Goal: Task Accomplishment & Management: Complete application form

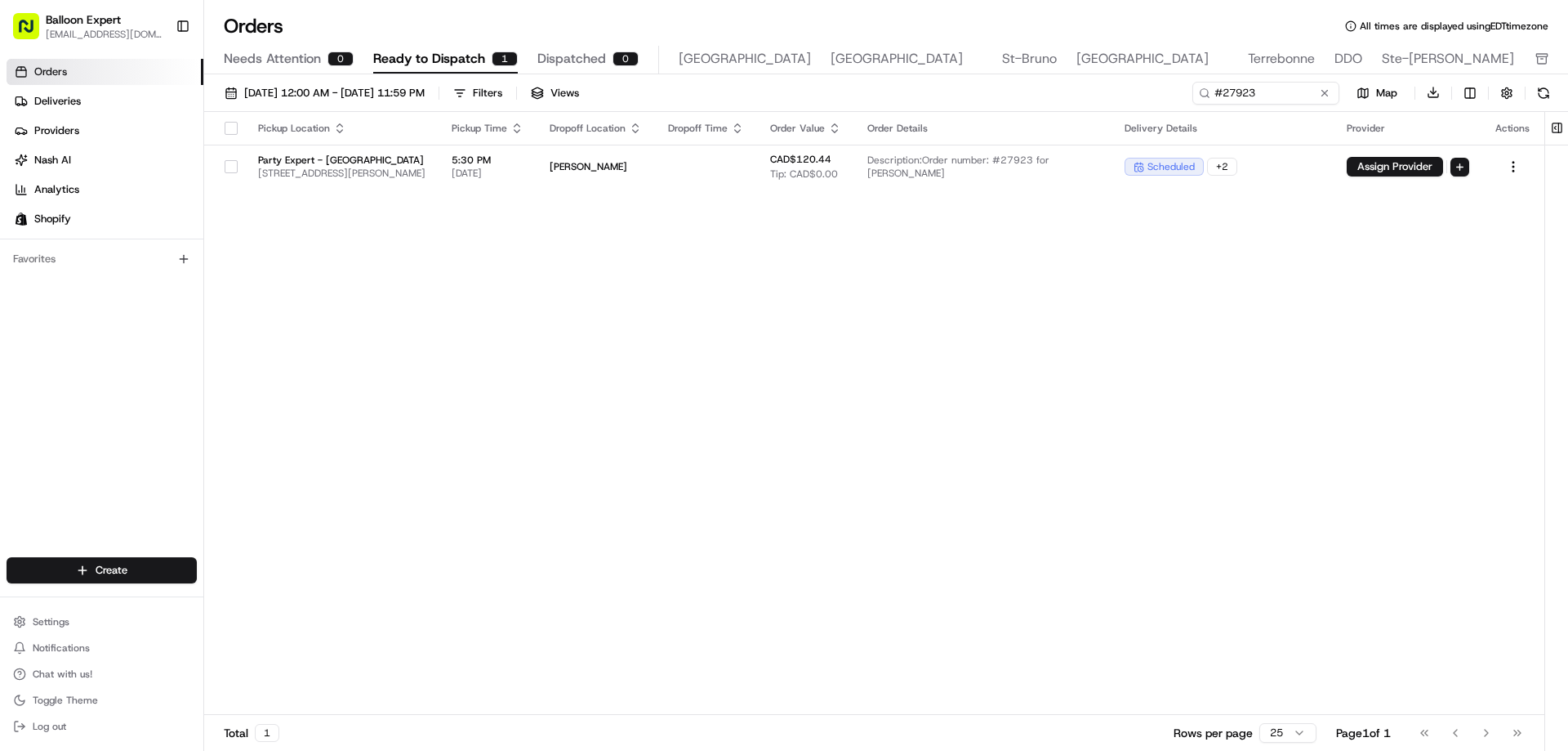
click at [39, 62] on link "Orders" at bounding box center [105, 72] width 197 height 26
click at [38, 66] on span "Orders" at bounding box center [51, 72] width 33 height 15
drag, startPoint x: 1323, startPoint y: 89, endPoint x: 1326, endPoint y: 105, distance: 16.3
click at [1324, 94] on button at bounding box center [1325, 94] width 16 height 16
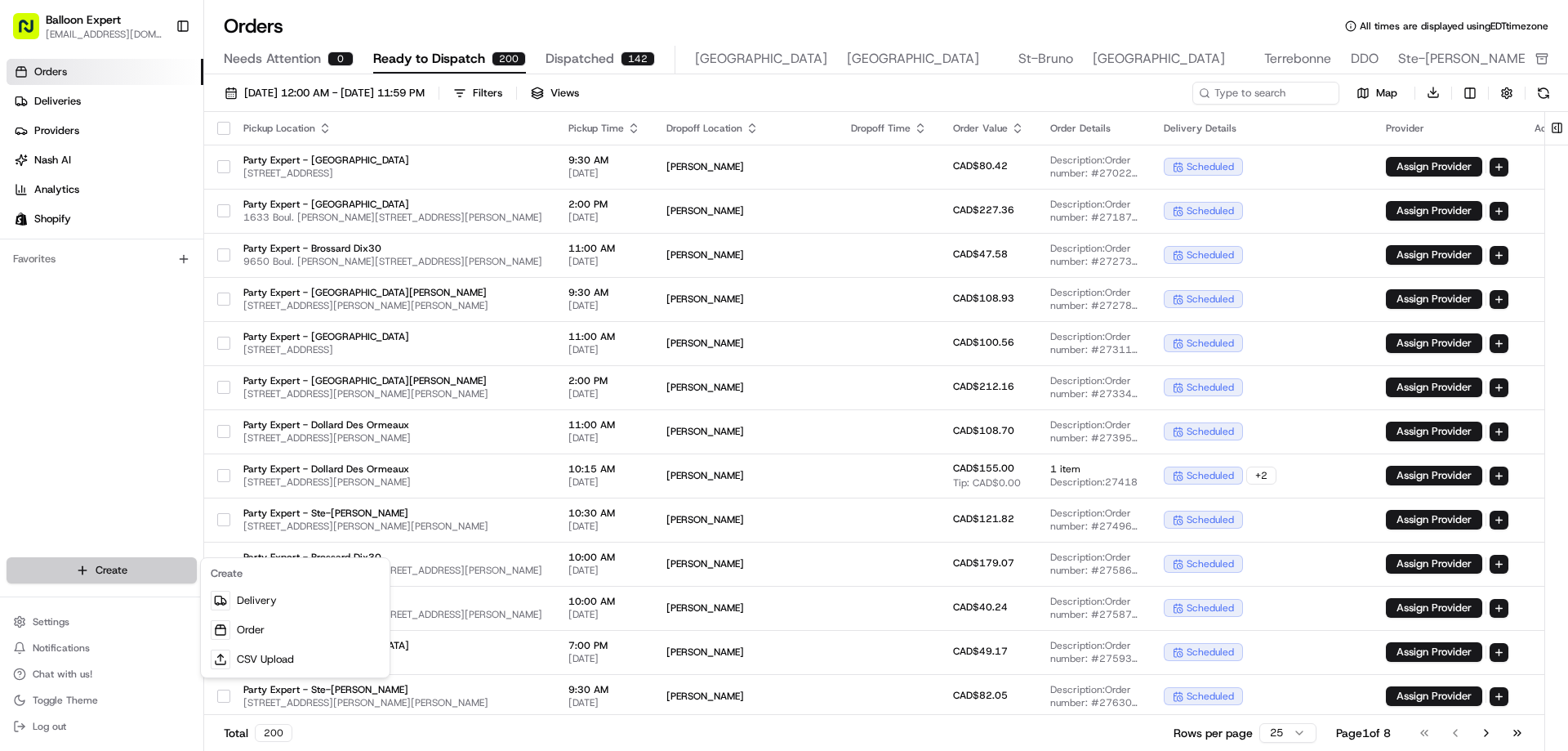
click at [43, 581] on html "Balloon Expert [EMAIL_ADDRESS][DOMAIN_NAME] Toggle Sidebar Orders Deliveries Pr…" at bounding box center [784, 375] width 1568 height 751
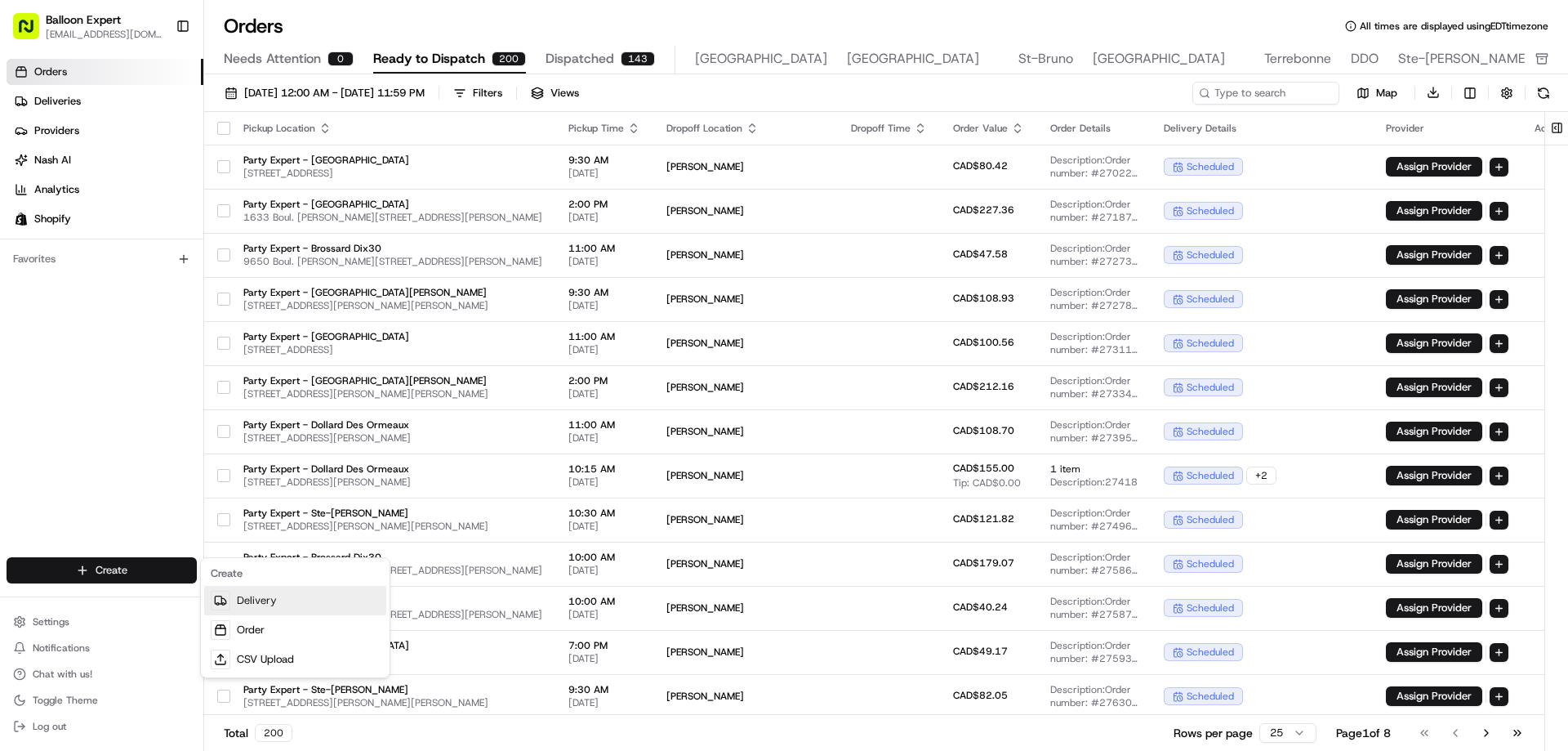
click at [242, 611] on link "Delivery" at bounding box center [295, 601] width 182 height 30
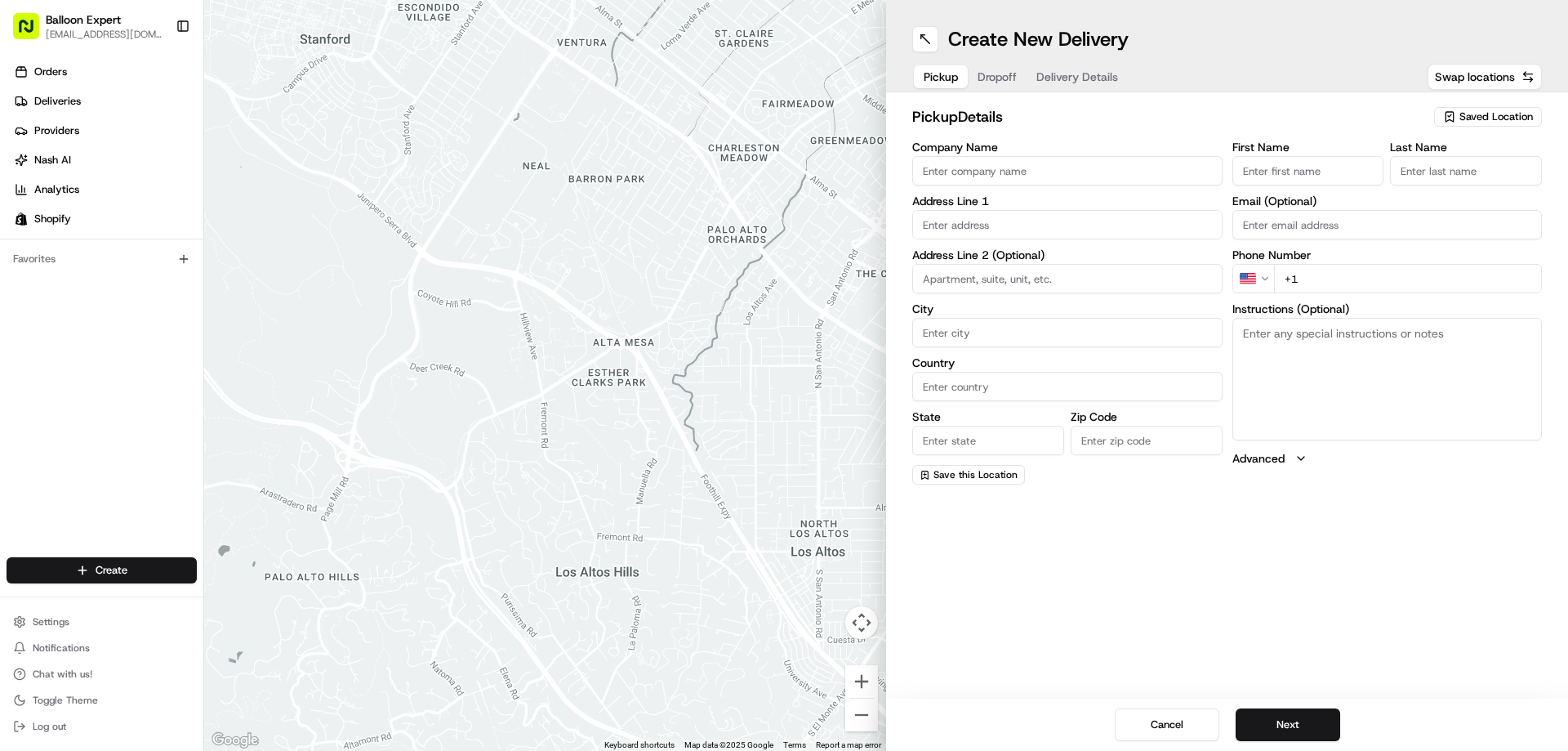
click at [1483, 118] on span "Saved Location" at bounding box center [1497, 117] width 74 height 15
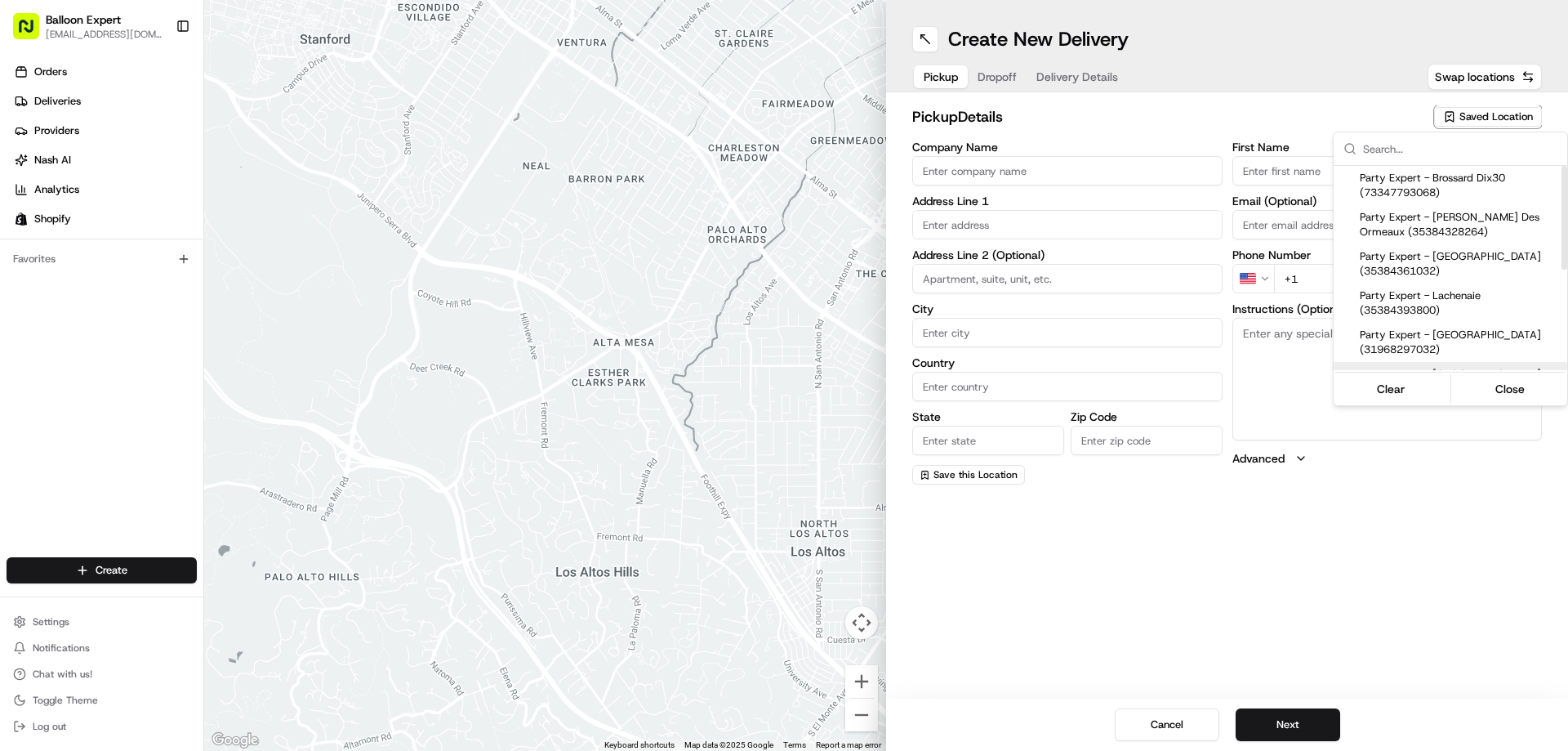
click at [1438, 367] on span "Party Expert - [GEOGRAPHIC_DATA] (35384459336)" at bounding box center [1460, 382] width 201 height 30
type input "Party Expert - [GEOGRAPHIC_DATA]"
type input "[STREET_ADDRESS]"
type input "[GEOGRAPHIC_DATA]"
type input "CA"
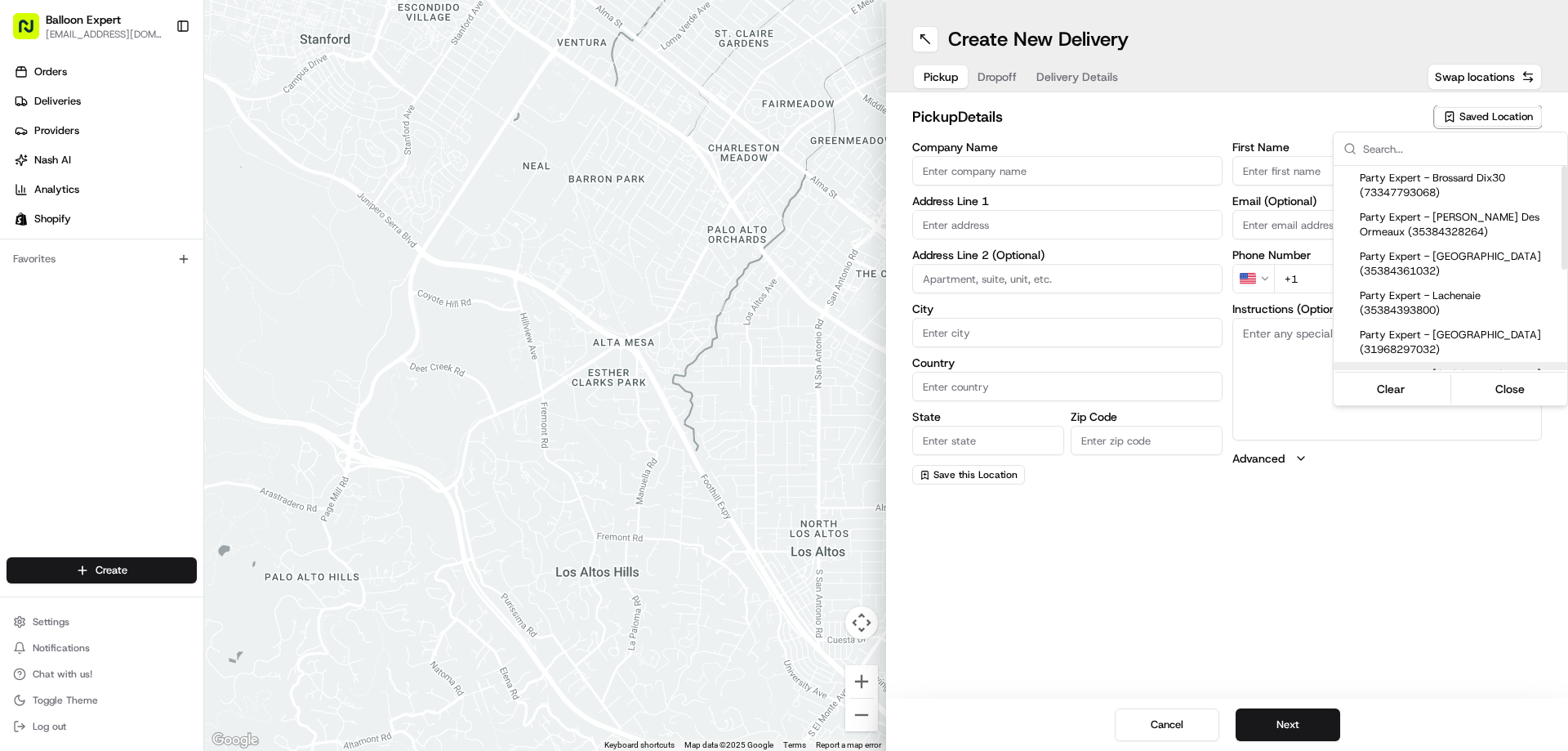
type input "QC"
type input "H4N 3K1"
type input "Store"
type input "Employee"
type input "[EMAIL_ADDRESS][DOMAIN_NAME]"
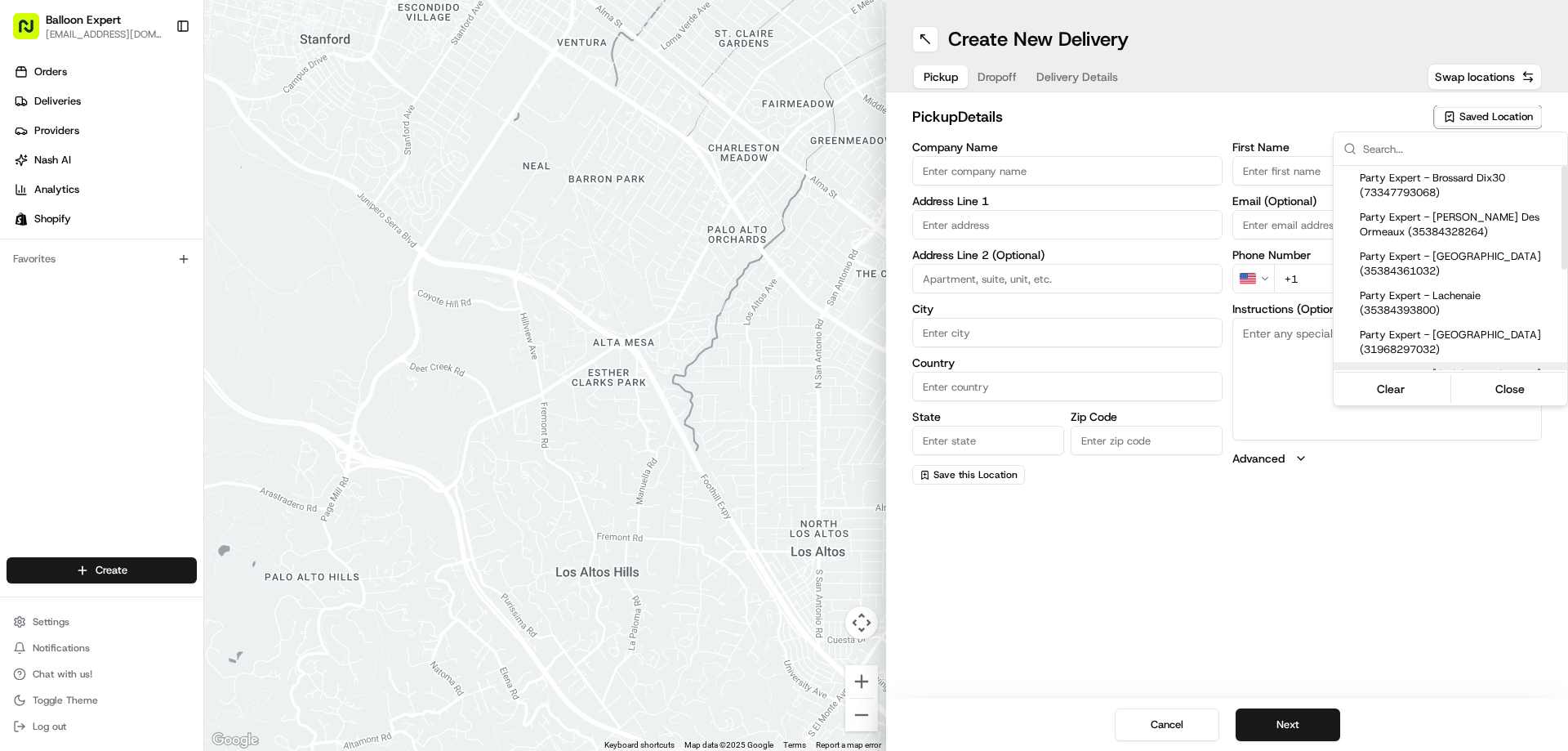
type input "[PHONE_NUMBER]"
type textarea "Upon your arrival, proceed to the balloon counter and inquire about your order …"
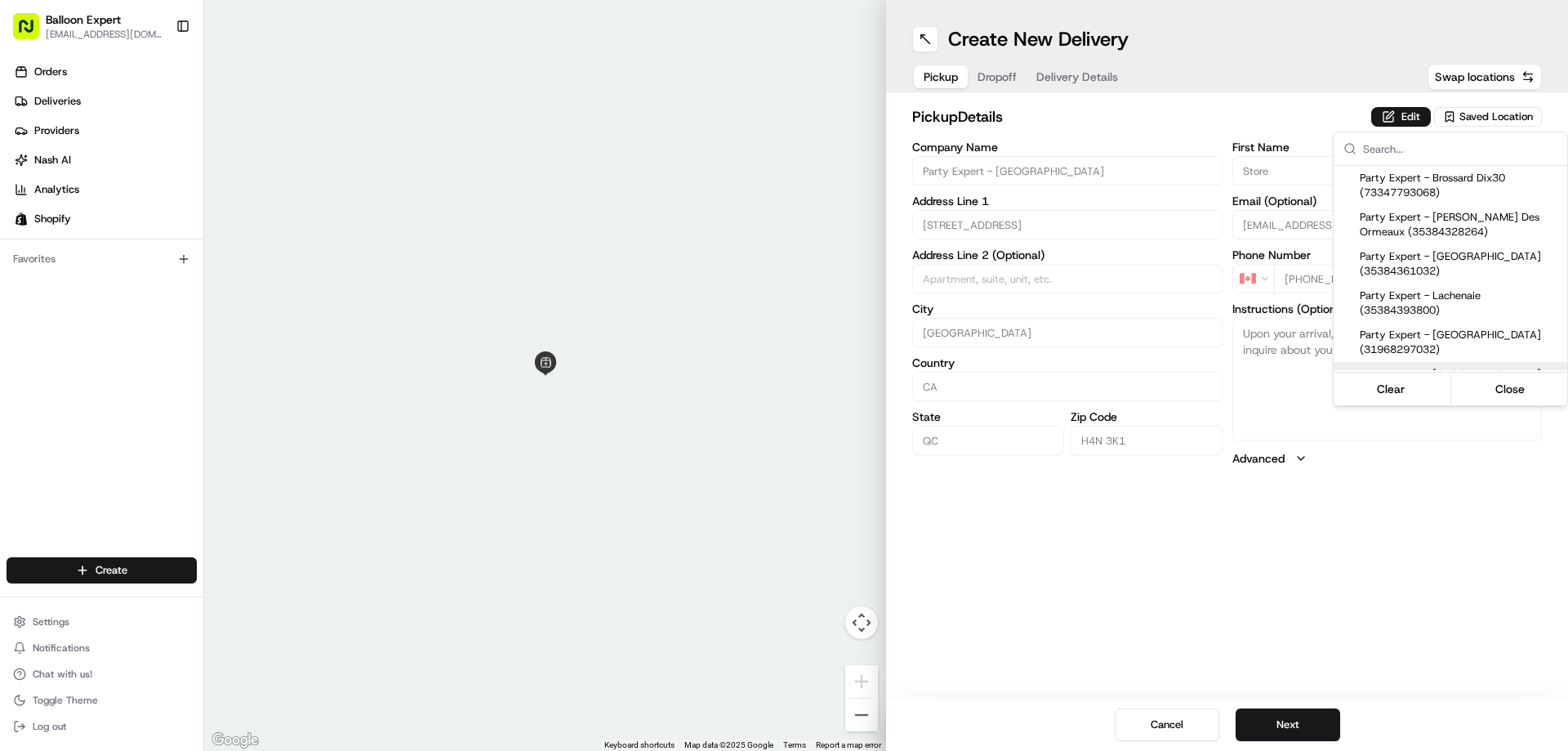
click at [990, 80] on html "Balloon Expert [EMAIL_ADDRESS][DOMAIN_NAME] Toggle Sidebar Orders Deliveries Pr…" at bounding box center [784, 375] width 1568 height 751
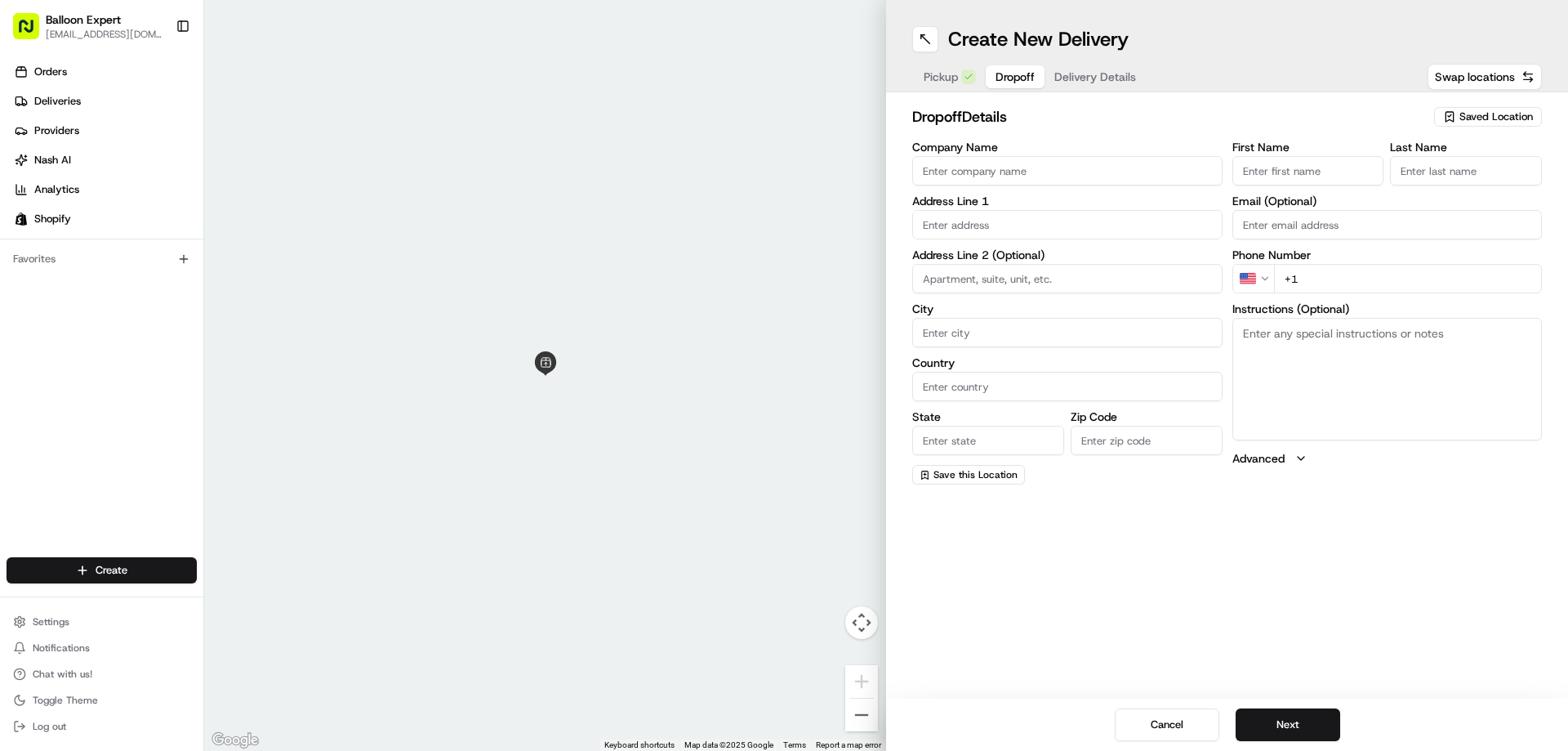
click at [999, 71] on span "Dropoff" at bounding box center [1015, 77] width 39 height 16
click at [1265, 168] on input "First Name" at bounding box center [1308, 171] width 152 height 30
type input "[PERSON_NAME]"
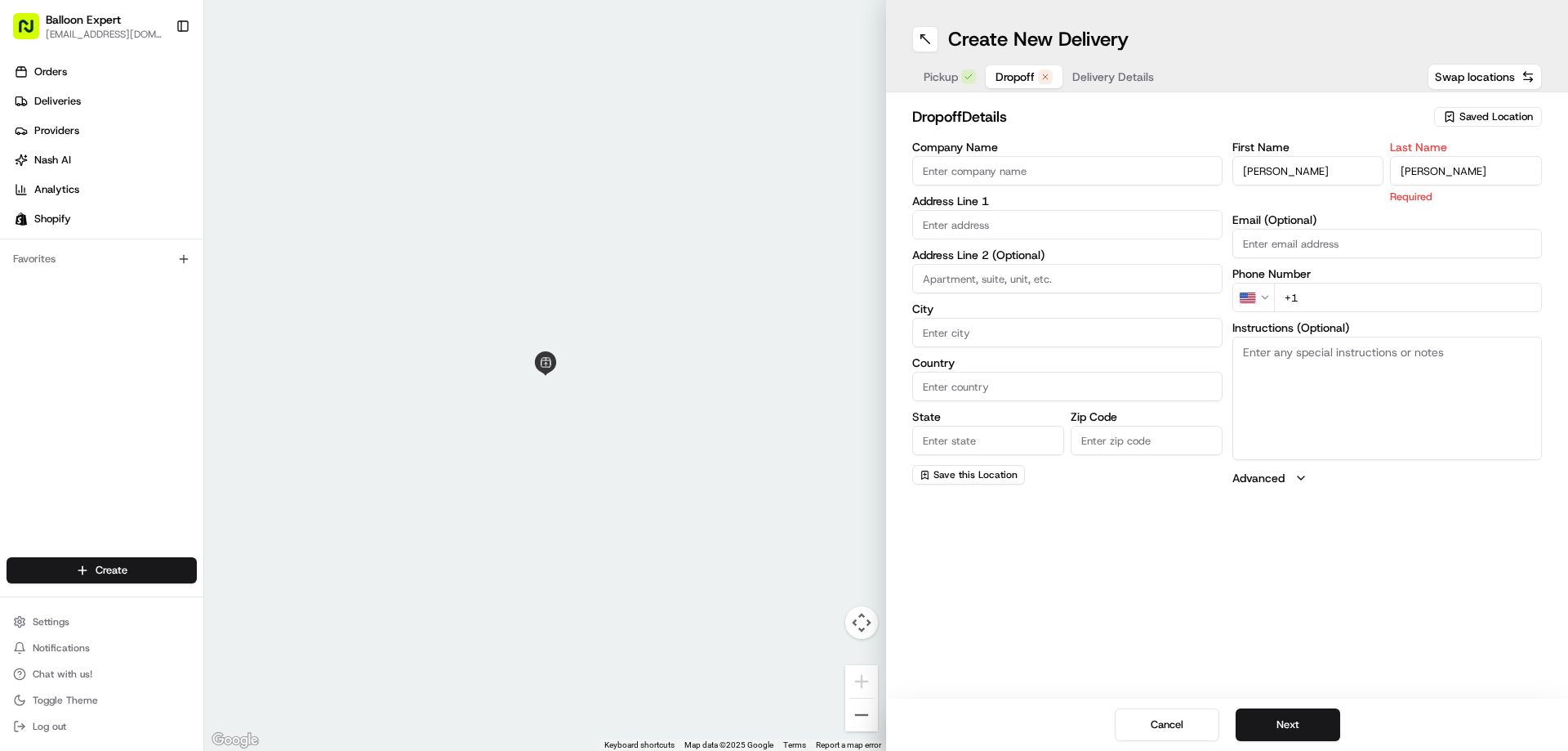
type input "[PERSON_NAME]"
drag, startPoint x: 1465, startPoint y: 529, endPoint x: 1477, endPoint y: 524, distance: 13.0
click at [1470, 529] on div "Create New Delivery Pickup Dropoff Delivery Details Swap locations dropoff Deta…" at bounding box center [1227, 375] width 682 height 751
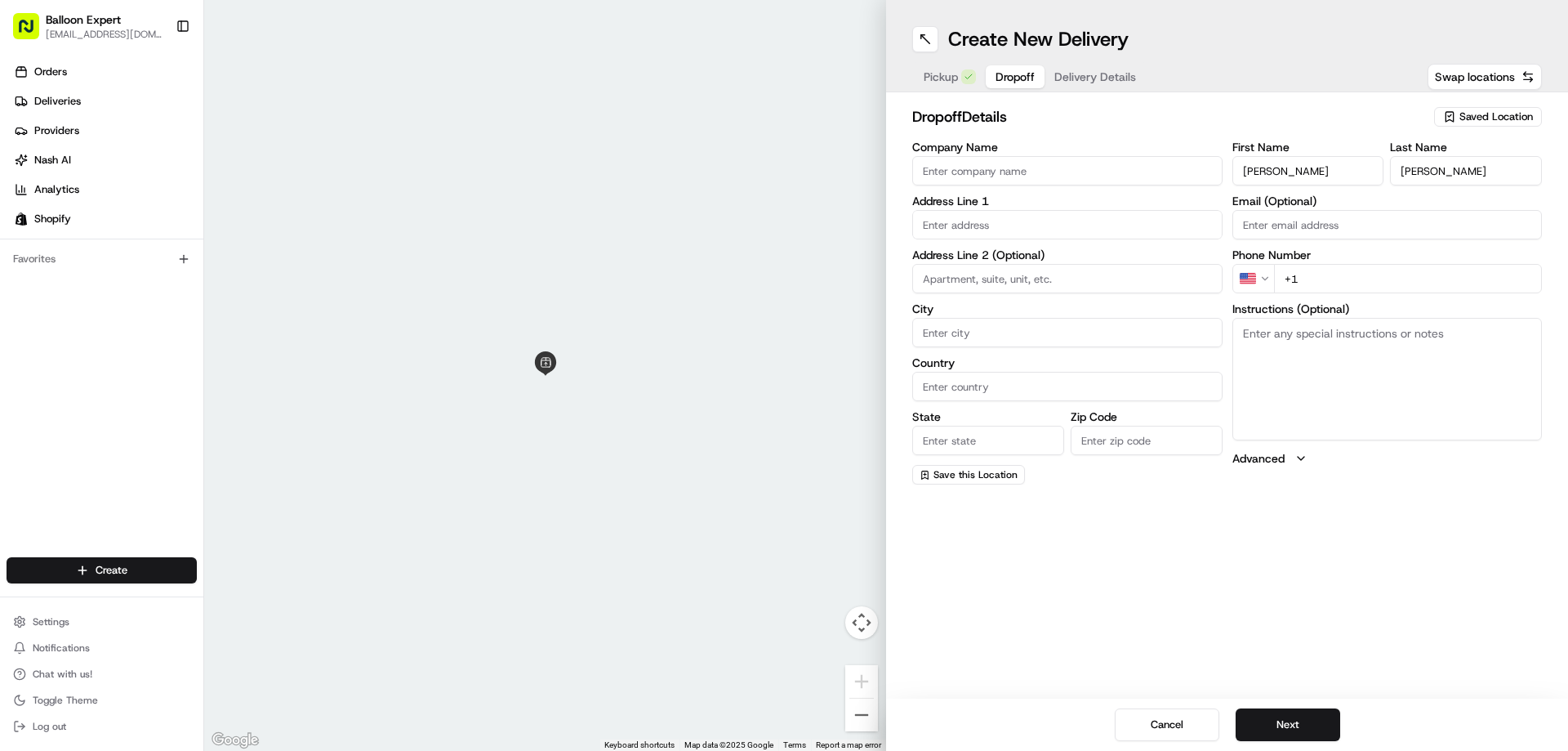
drag, startPoint x: 973, startPoint y: 227, endPoint x: 981, endPoint y: 227, distance: 8.0
click at [973, 227] on input "text" at bounding box center [1067, 225] width 310 height 30
click at [956, 225] on input "text" at bounding box center [1067, 225] width 310 height 30
paste input "[STREET_ADDRESS] du [GEOGRAPHIC_DATA]"
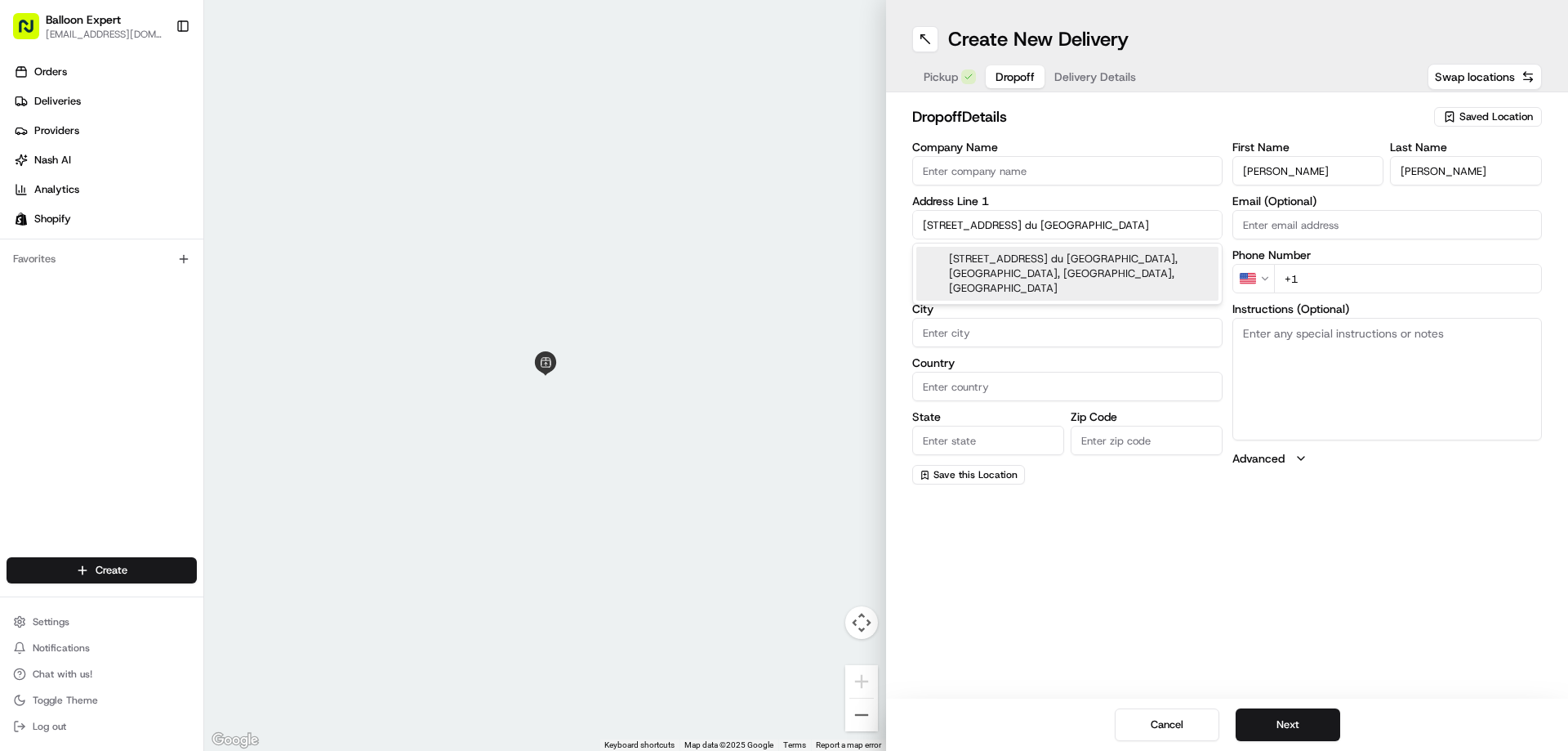
click at [1063, 259] on div "[STREET_ADDRESS] du [GEOGRAPHIC_DATA], [GEOGRAPHIC_DATA], [GEOGRAPHIC_DATA], [G…" at bounding box center [1067, 274] width 302 height 54
type input "[STREET_ADDRESS] [STREET_ADDRESS]"
type input "[GEOGRAPHIC_DATA]"
type input "QC"
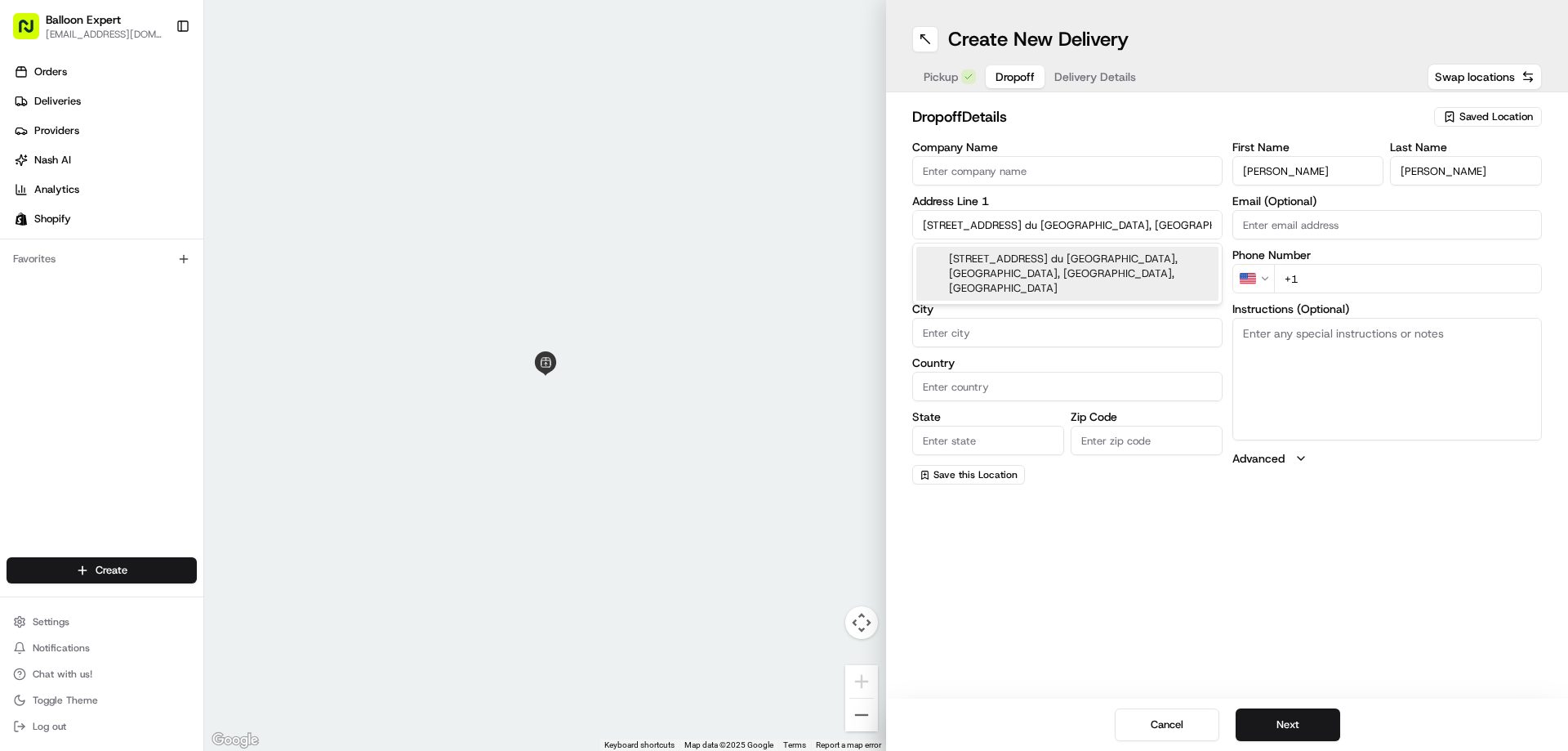
type input "H1K 3W7"
type input "[STREET_ADDRESS]"
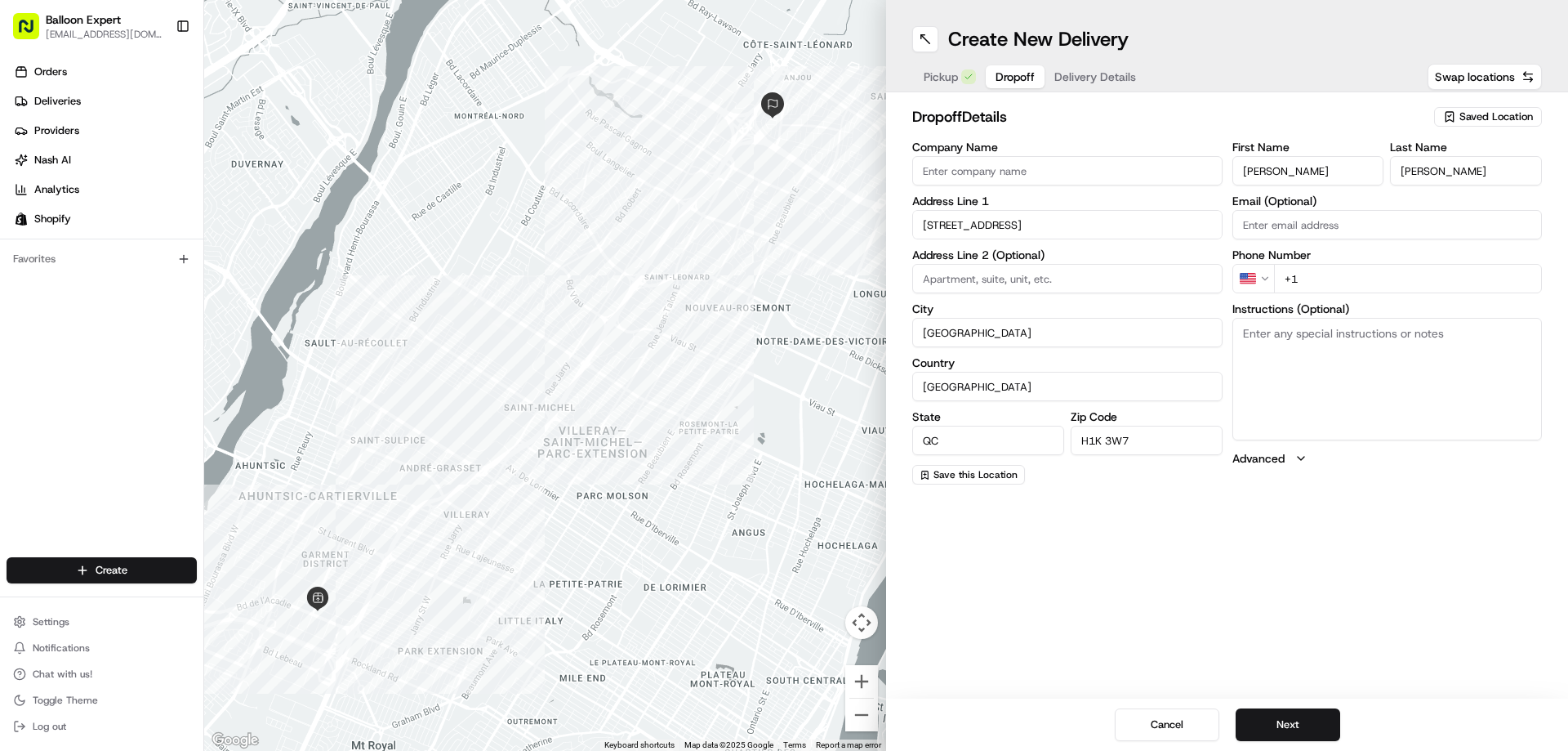
click at [1339, 277] on input "+1" at bounding box center [1408, 279] width 268 height 30
click at [1312, 276] on input "+1" at bounding box center [1408, 279] width 268 height 30
paste input "[PHONE_NUMBER]"
type input "[PHONE_NUMBER]"
click at [1477, 514] on div "Create New Delivery Pickup Dropoff Delivery Details Swap locations dropoff Deta…" at bounding box center [1227, 375] width 682 height 751
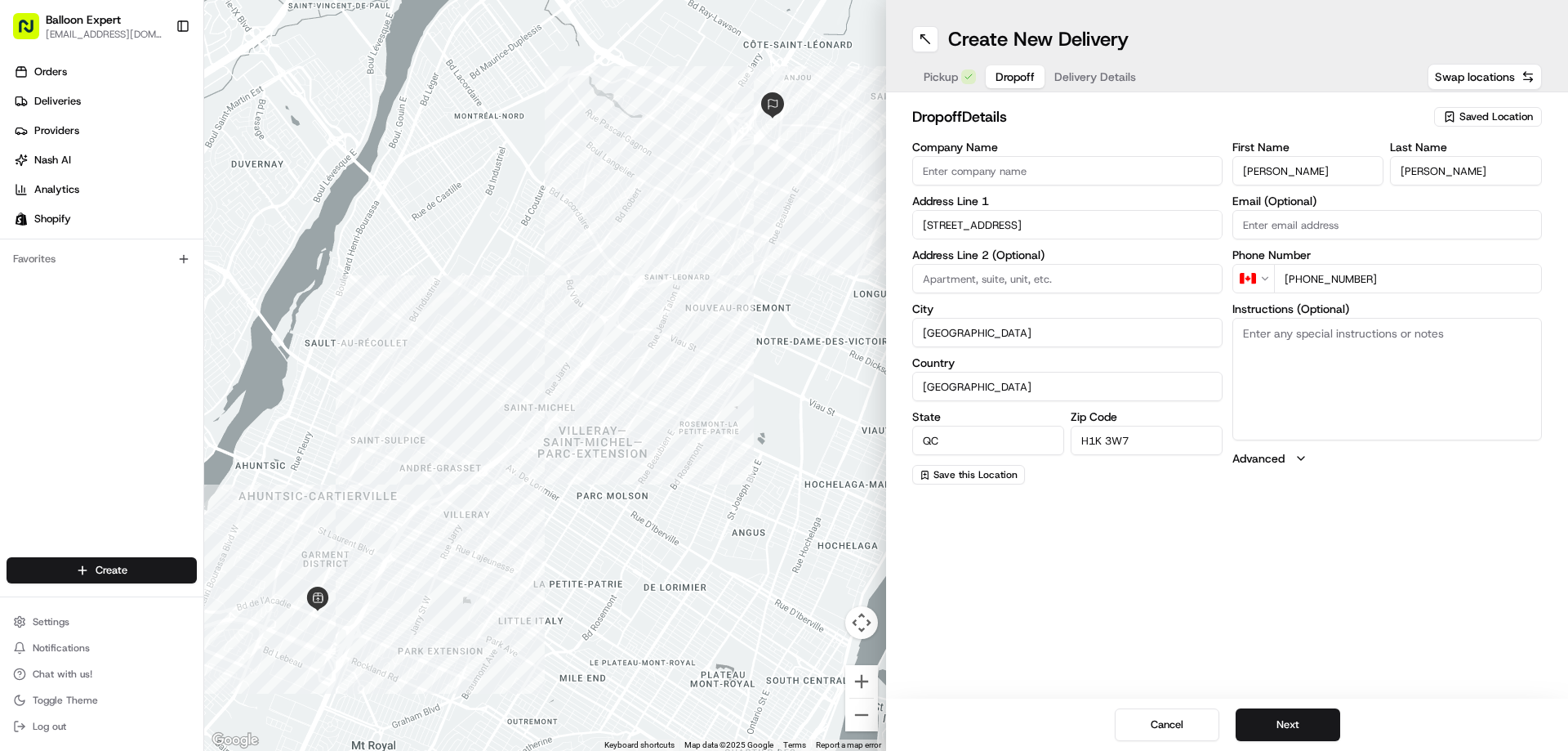
click at [999, 279] on input at bounding box center [1067, 279] width 310 height 30
type input "Porte 1"
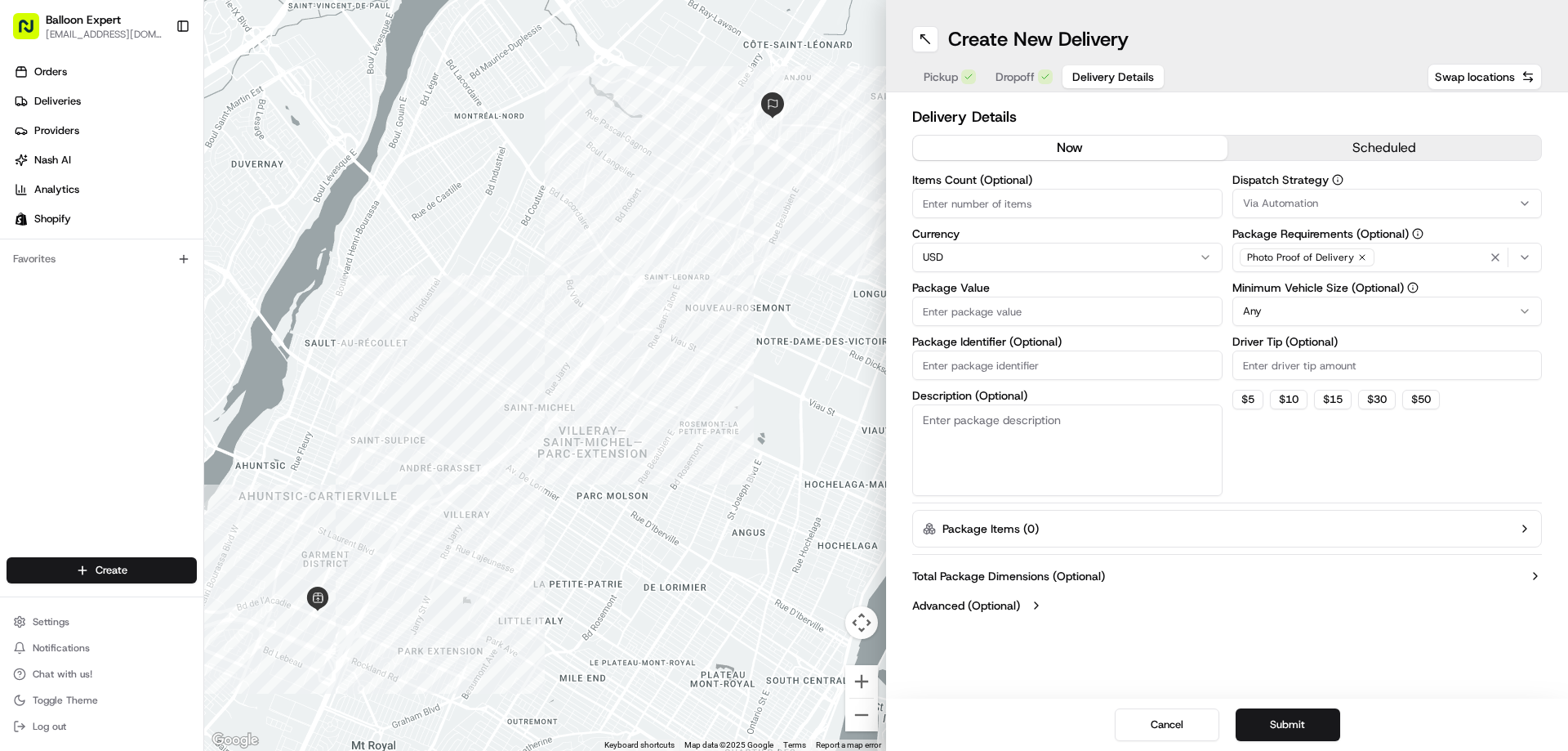
click at [1112, 71] on span "Delivery Details" at bounding box center [1113, 77] width 82 height 16
click at [1351, 139] on button "scheduled" at bounding box center [1384, 148] width 314 height 25
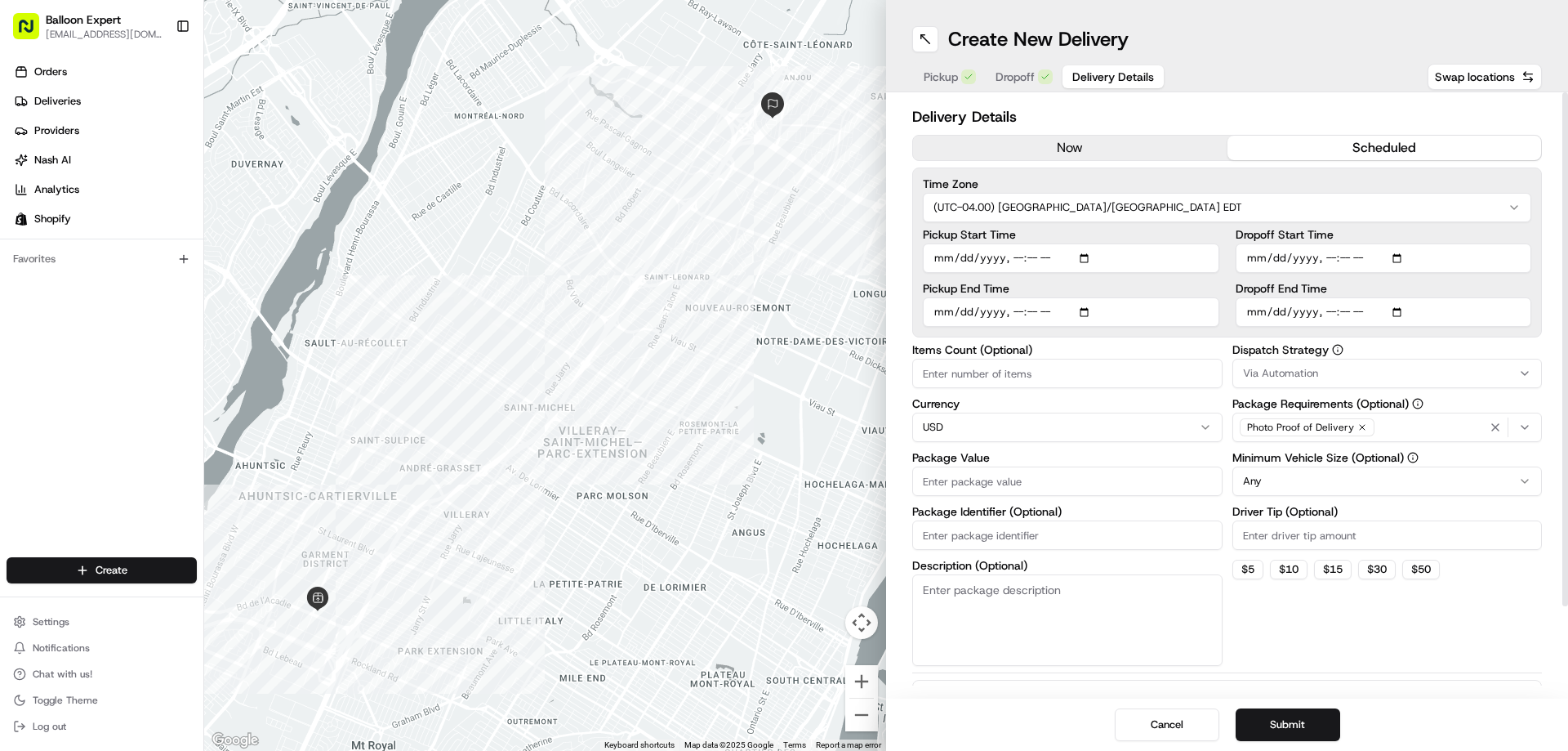
click at [1086, 258] on input "Pickup Start Time" at bounding box center [1071, 259] width 296 height 30
type input "[DATE]T10:13"
click at [1431, 648] on div "Dispatch Strategy Via Automation Package Requirements (Optional) Photo Proof of…" at bounding box center [1387, 505] width 310 height 322
click at [1323, 538] on input "Driver Tip (Optional)" at bounding box center [1387, 535] width 310 height 30
type input "3"
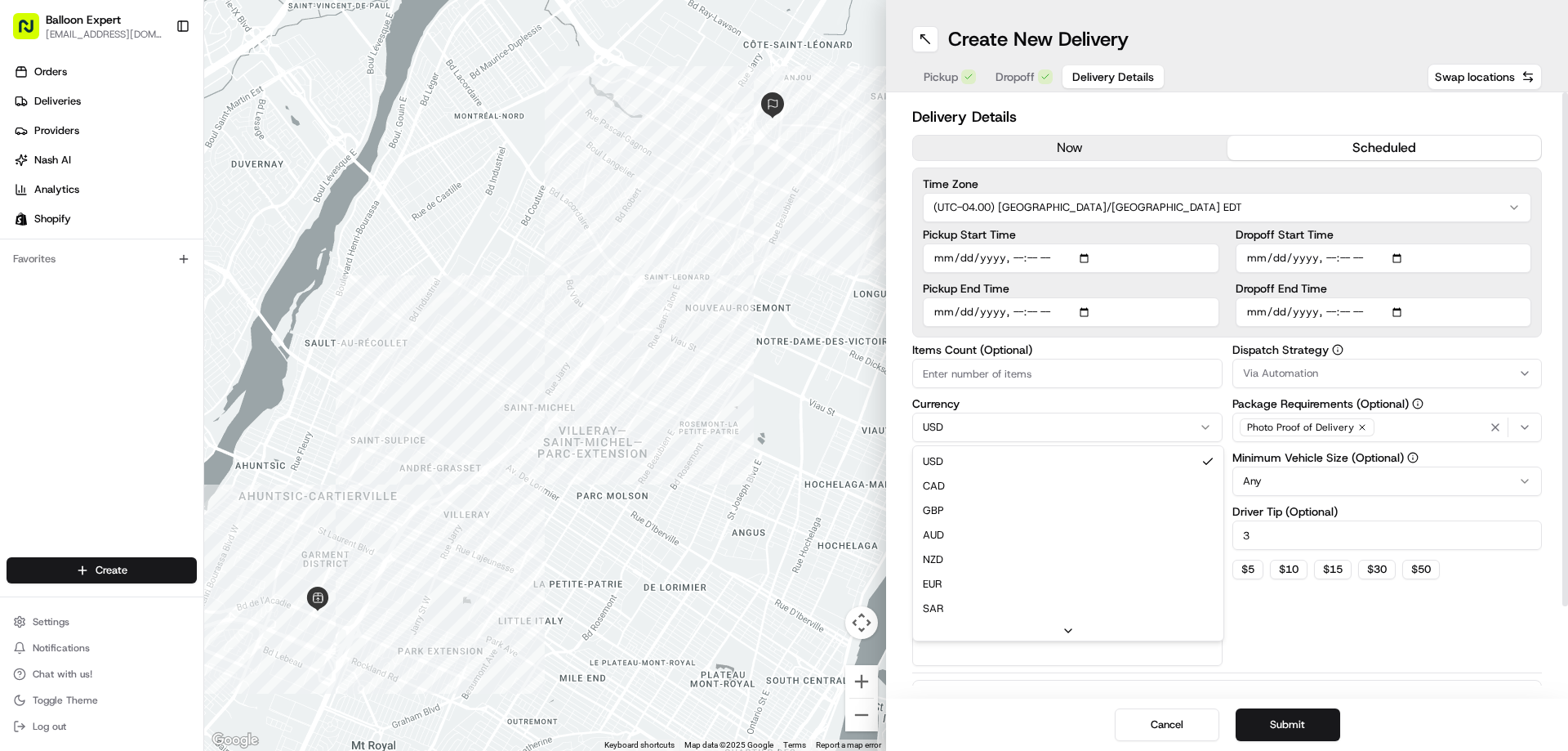
click at [1000, 428] on html "Balloon Expert [EMAIL_ADDRESS][DOMAIN_NAME] Toggle Sidebar Orders Deliveries Pr…" at bounding box center [784, 375] width 1568 height 751
click at [1020, 483] on input "Package Value" at bounding box center [1067, 481] width 310 height 30
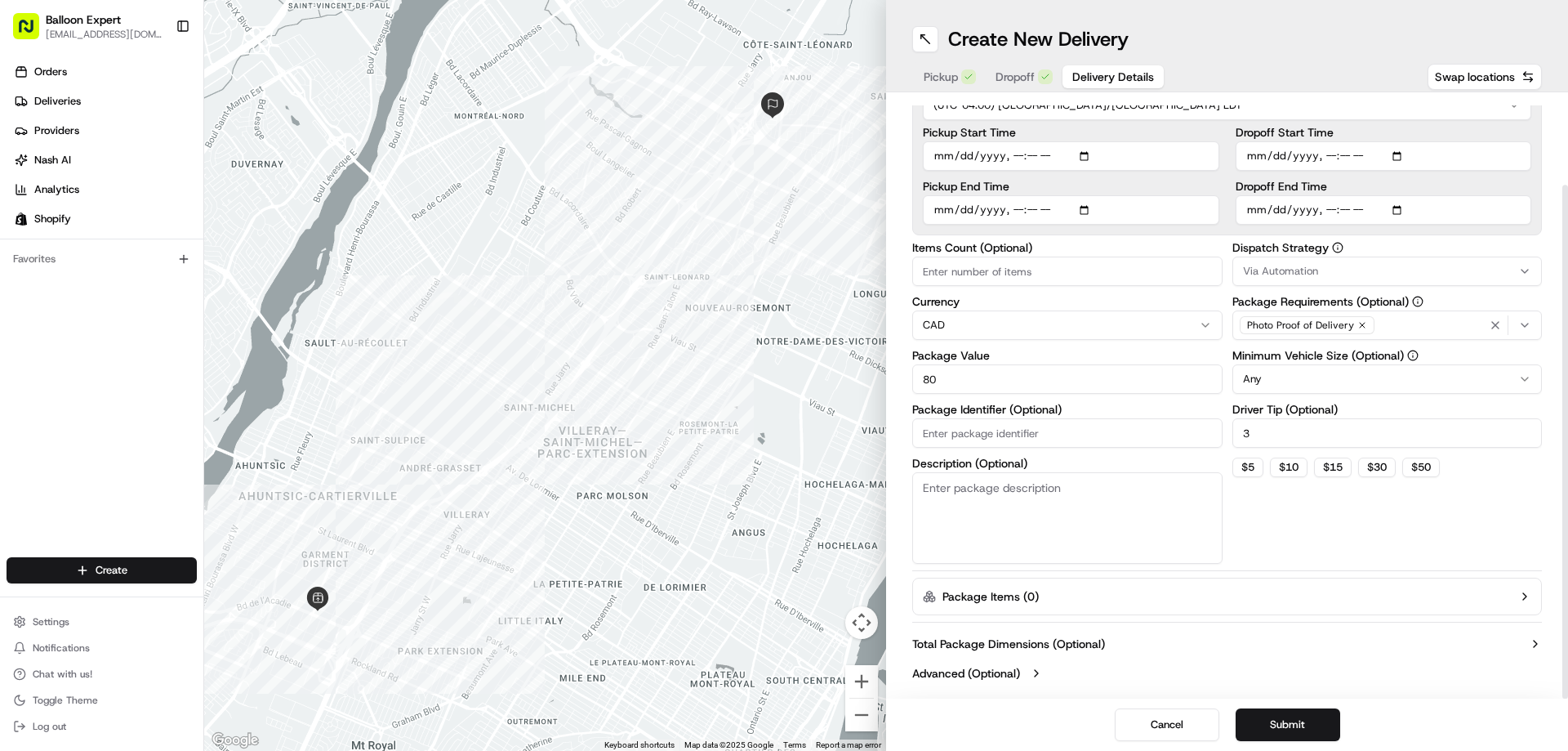
scroll to position [104, 0]
type input "80"
click at [1293, 720] on button "Submit" at bounding box center [1287, 725] width 104 height 33
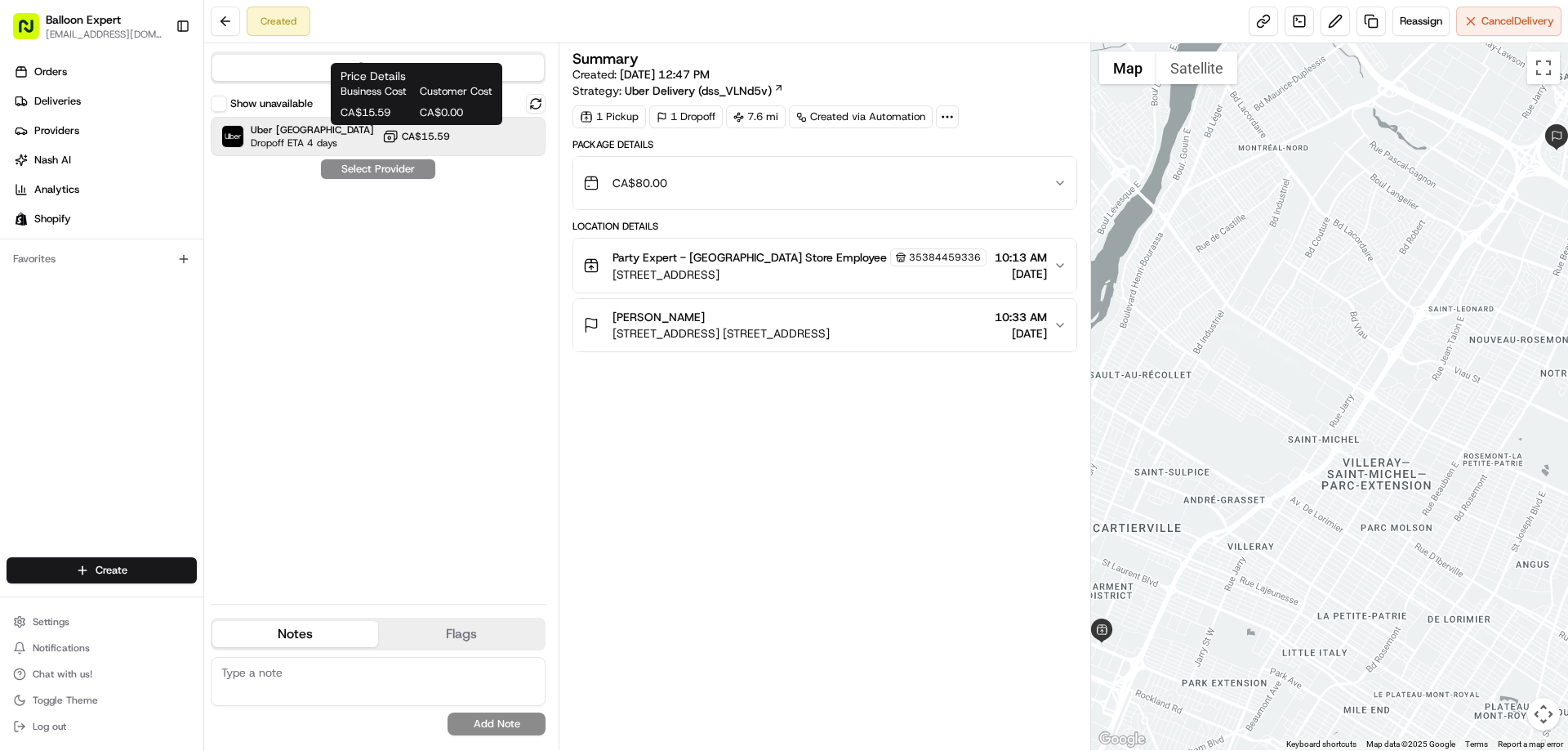
click at [404, 135] on span "CA$15.59" at bounding box center [426, 136] width 48 height 13
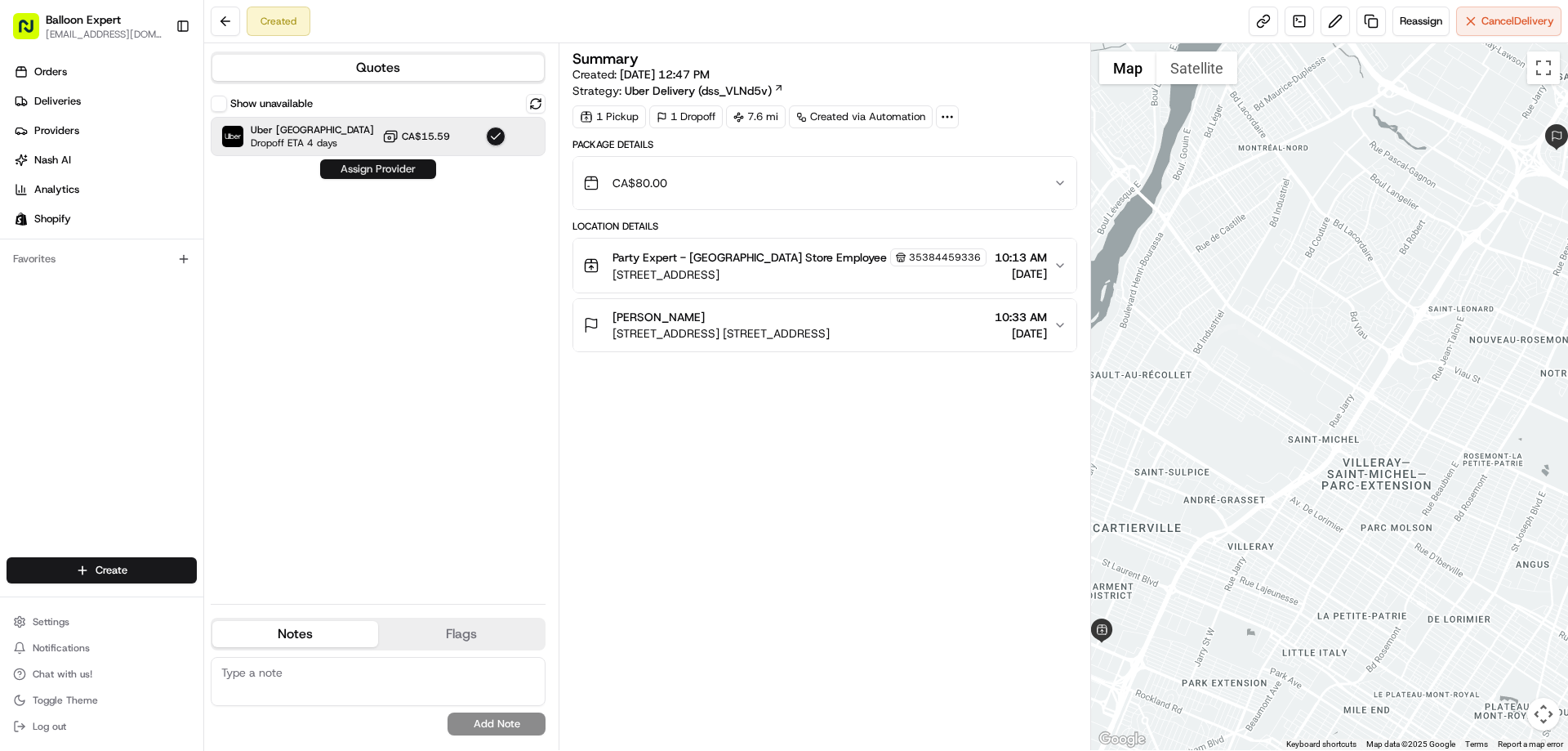
click at [350, 167] on button "Assign Provider" at bounding box center [377, 169] width 116 height 20
